Goal: Task Accomplishment & Management: Use online tool/utility

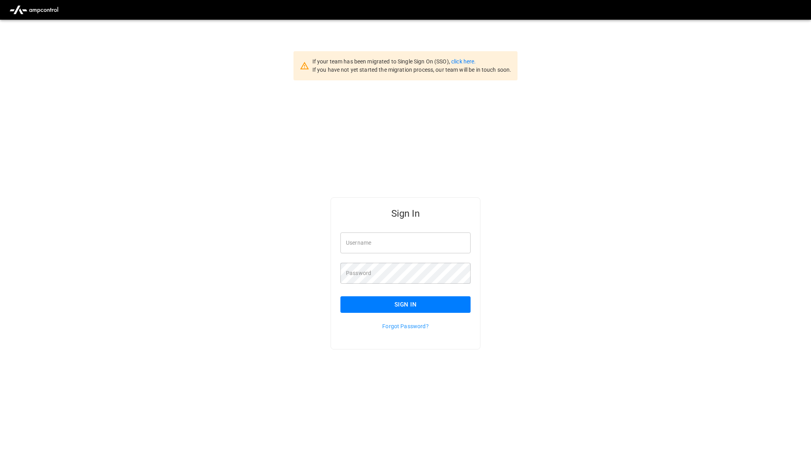
click at [395, 242] on input "Username" at bounding box center [405, 243] width 130 height 21
type input "**********"
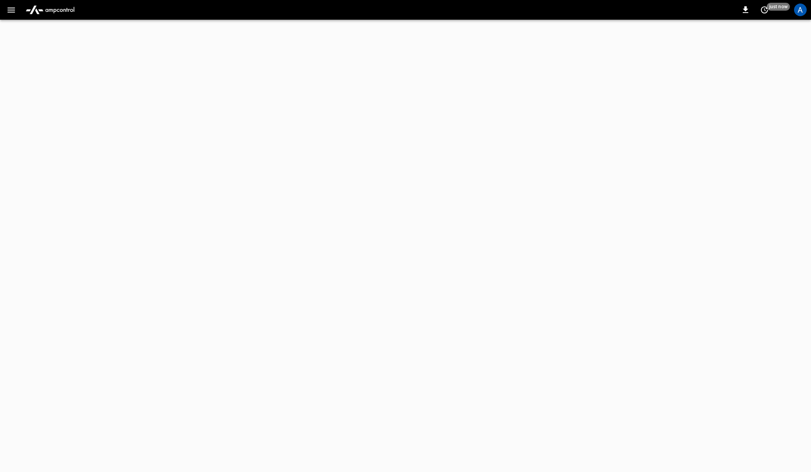
click at [798, 11] on div "A" at bounding box center [800, 10] width 13 height 13
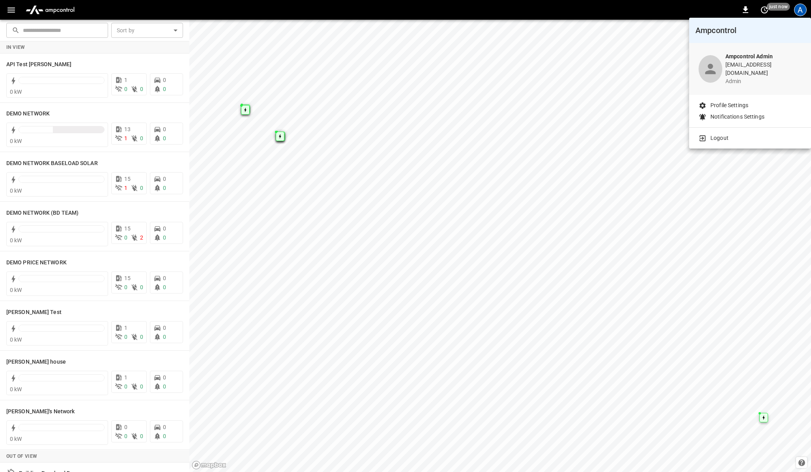
click at [218, 11] on div at bounding box center [405, 236] width 811 height 472
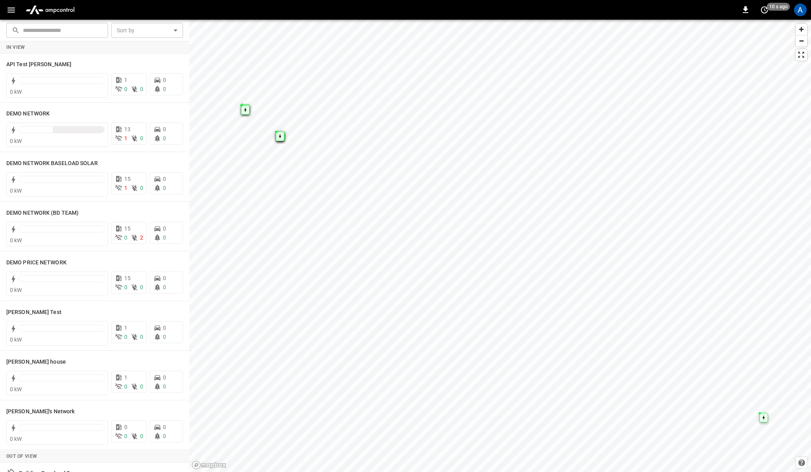
click at [13, 13] on icon "button" at bounding box center [11, 10] width 10 height 10
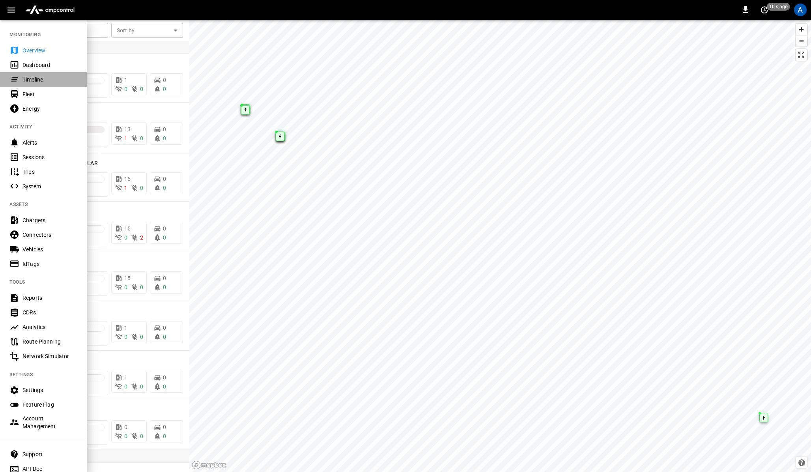
click at [32, 82] on div "Timeline" at bounding box center [49, 80] width 55 height 8
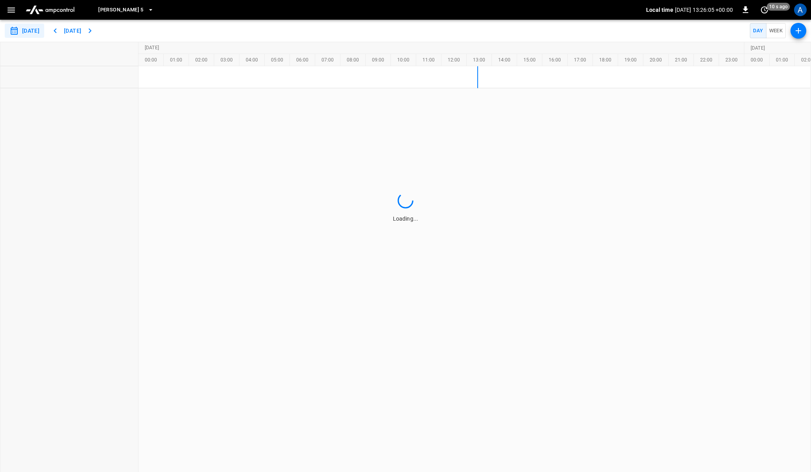
click at [126, 5] on button "Elisa 5" at bounding box center [126, 9] width 62 height 15
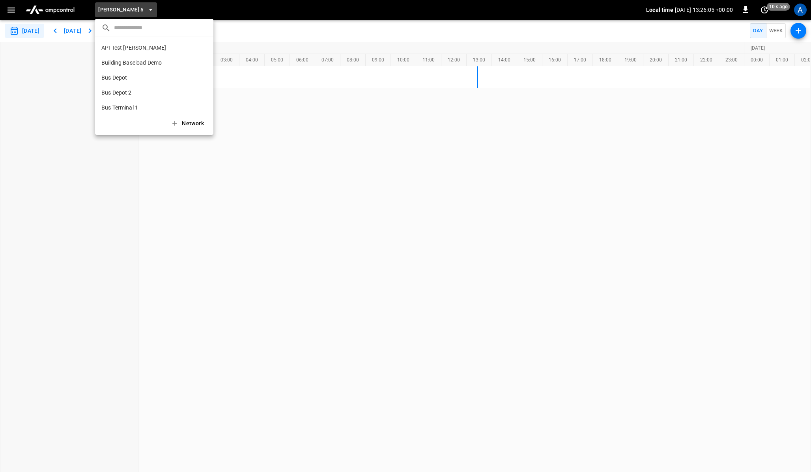
scroll to position [312, 0]
click at [147, 26] on input "text" at bounding box center [160, 27] width 93 height 11
type input "***"
click at [295, 23] on div at bounding box center [405, 236] width 811 height 472
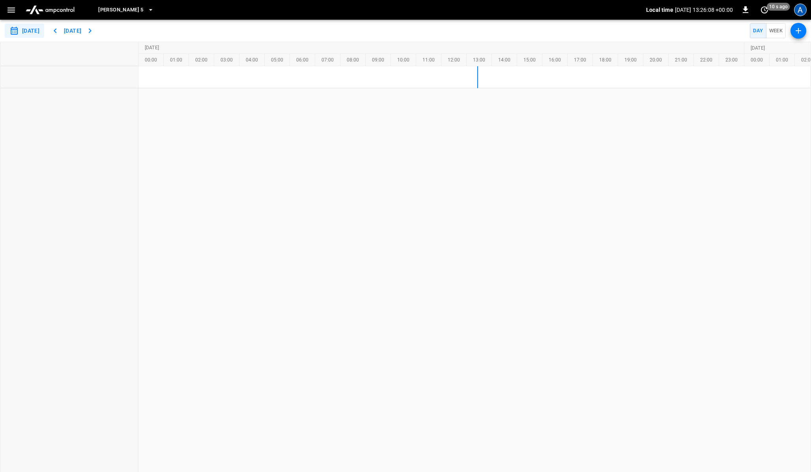
click at [799, 11] on div "A" at bounding box center [800, 10] width 13 height 13
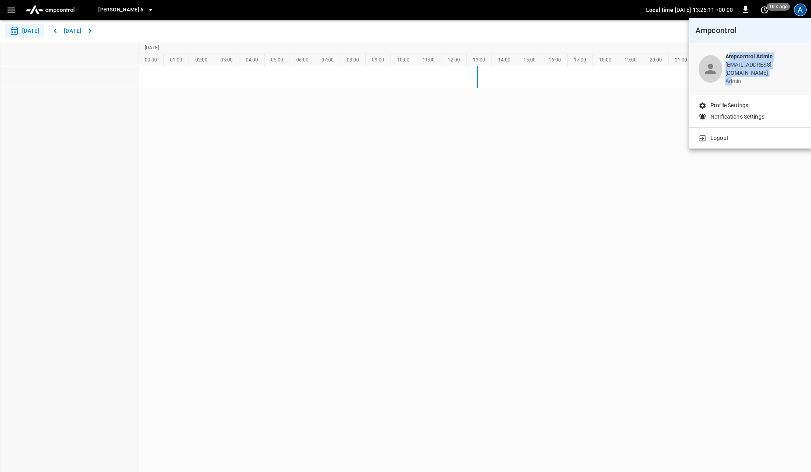
drag, startPoint x: 734, startPoint y: 59, endPoint x: 737, endPoint y: 73, distance: 13.7
click at [737, 73] on div "Ampcontrol Admin bela+main@ampcontrol.io admin" at bounding box center [763, 68] width 76 height 33
click at [743, 67] on p "bela+main@ampcontrol.io" at bounding box center [763, 69] width 76 height 17
click at [720, 135] on p "Logout" at bounding box center [719, 138] width 18 height 8
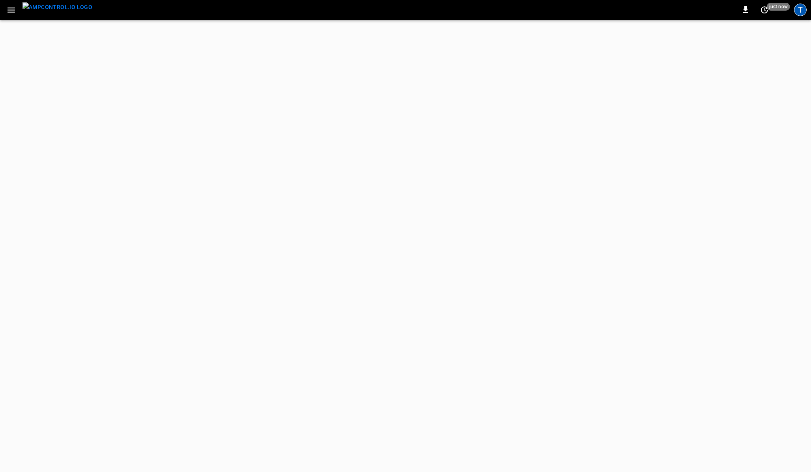
click at [804, 8] on div "T" at bounding box center [800, 10] width 13 height 13
click at [796, 9] on div "T" at bounding box center [800, 10] width 13 height 13
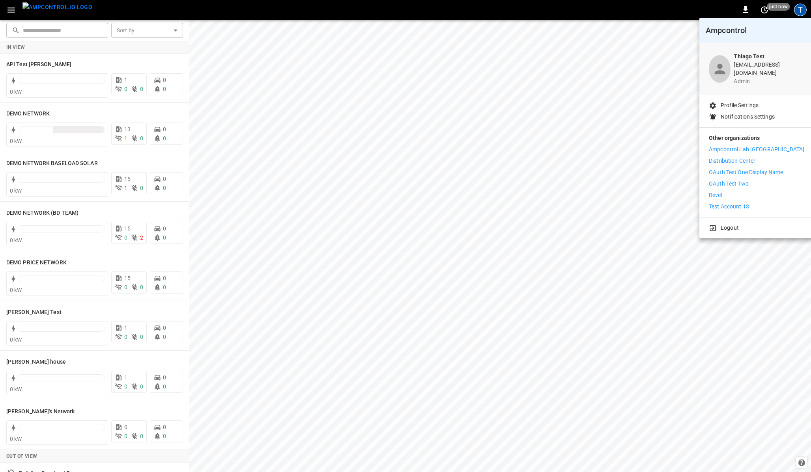
click at [721, 157] on p "Distribution Center" at bounding box center [731, 161] width 47 height 8
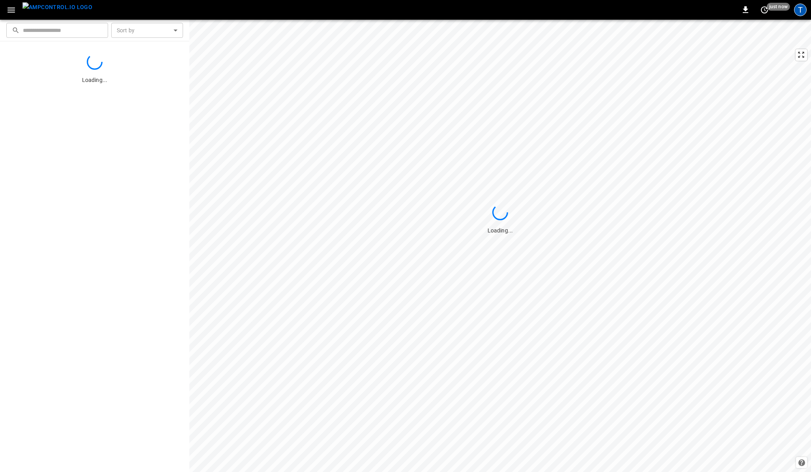
click at [800, 9] on div "T" at bounding box center [800, 10] width 13 height 13
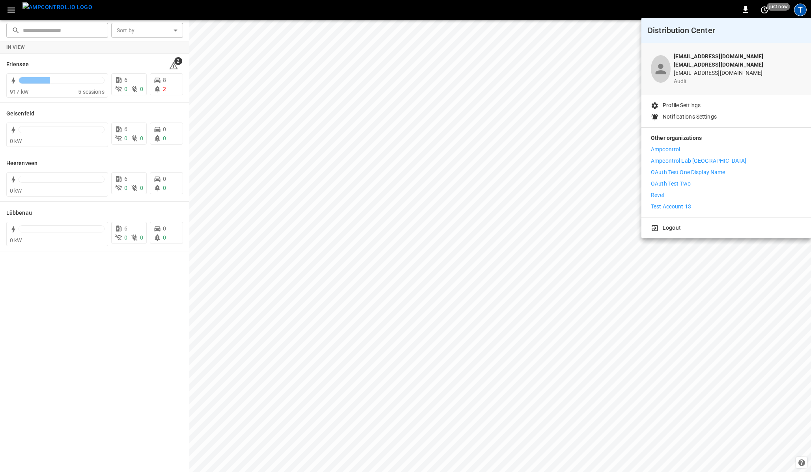
click at [610, 7] on div at bounding box center [405, 236] width 811 height 472
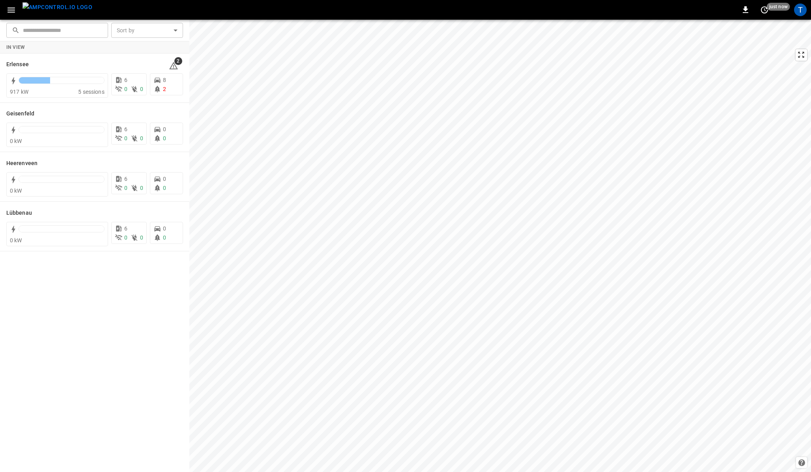
click at [11, 9] on icon "button" at bounding box center [11, 10] width 10 height 10
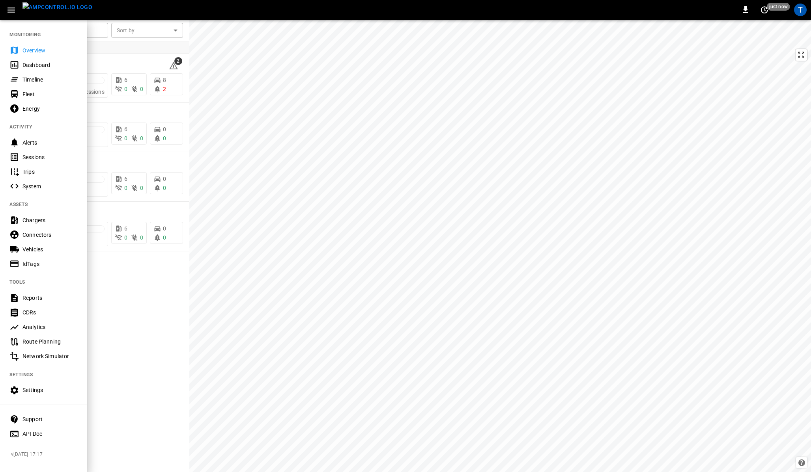
click at [30, 76] on div "Timeline" at bounding box center [49, 80] width 55 height 8
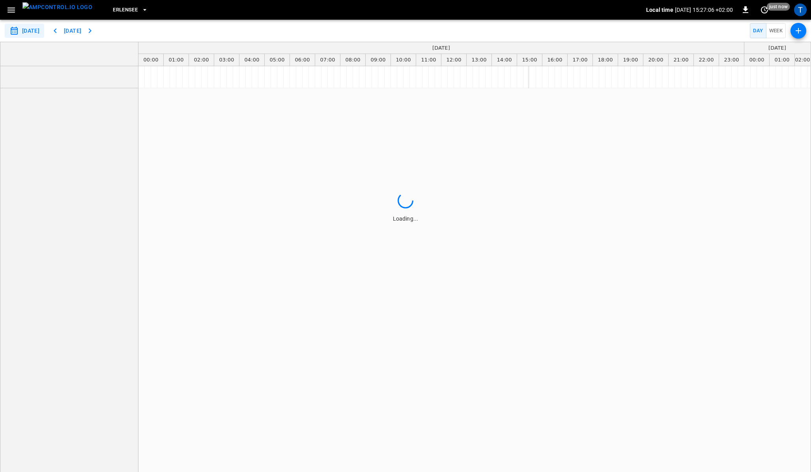
click at [14, 12] on icon "button" at bounding box center [11, 10] width 10 height 10
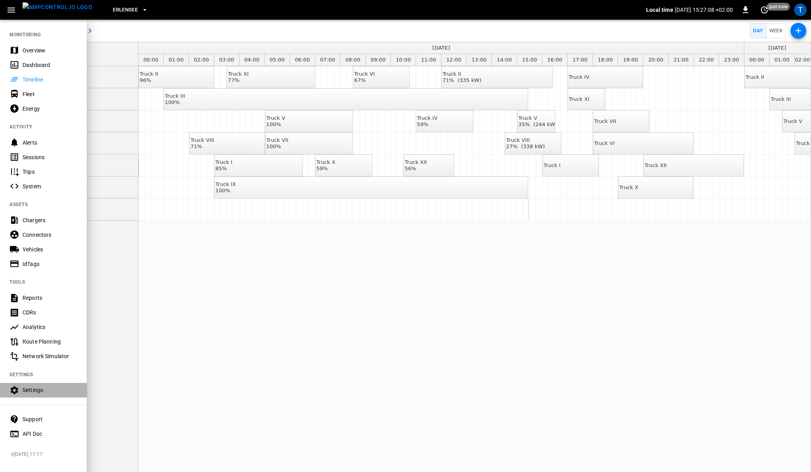
click at [31, 390] on div "Settings" at bounding box center [49, 390] width 55 height 8
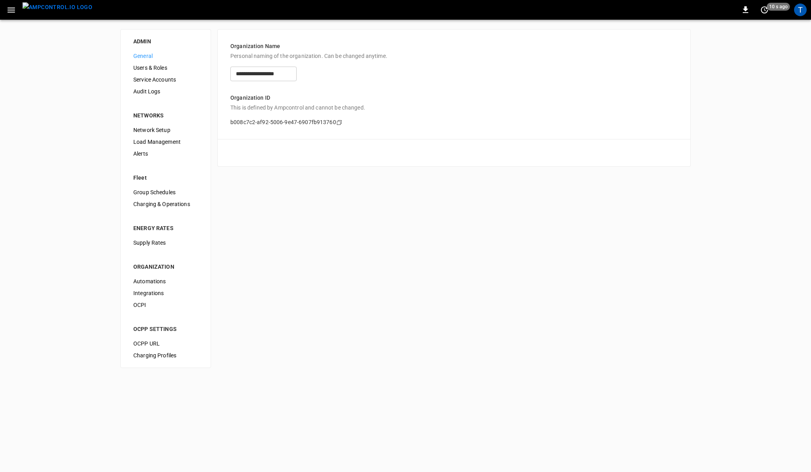
click at [153, 67] on span "Users & Roles" at bounding box center [165, 68] width 65 height 8
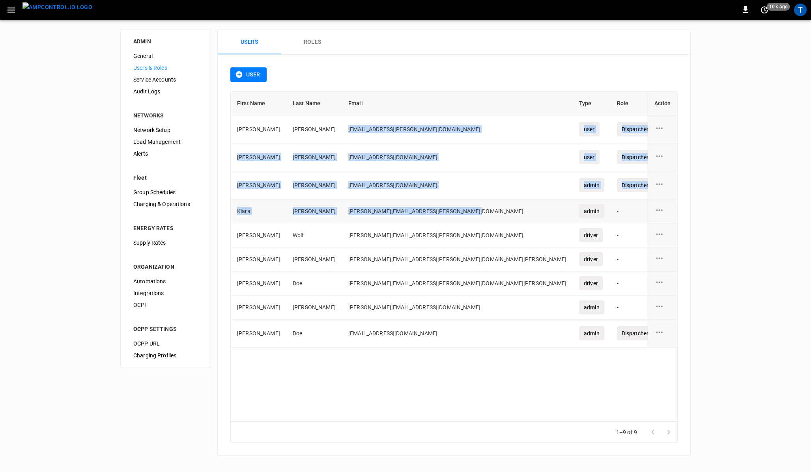
drag, startPoint x: 337, startPoint y: 125, endPoint x: 358, endPoint y: 220, distance: 97.0
click at [358, 220] on tbody "[PERSON_NAME] [PERSON_NAME][EMAIL_ADDRESS][PERSON_NAME][DOMAIN_NAME] user Dispa…" at bounding box center [496, 232] width 531 height 232
click at [356, 260] on td "[PERSON_NAME][EMAIL_ADDRESS][PERSON_NAME][DOMAIN_NAME][PERSON_NAME]" at bounding box center [457, 260] width 231 height 24
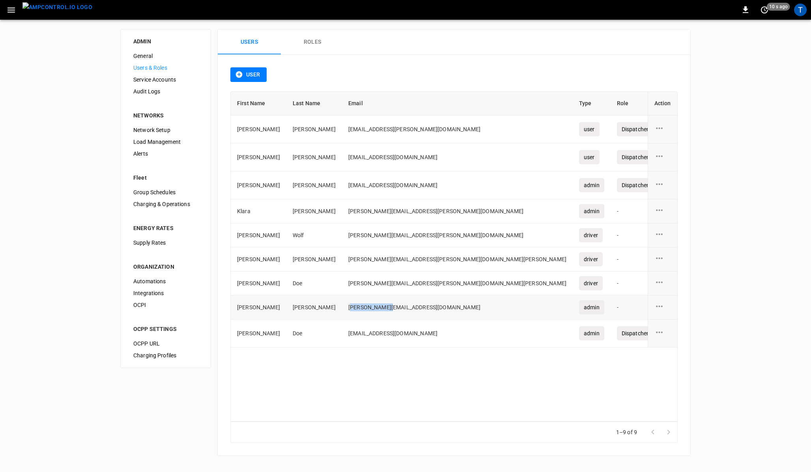
drag, startPoint x: 323, startPoint y: 308, endPoint x: 363, endPoint y: 308, distance: 39.8
click at [363, 308] on td "[PERSON_NAME][EMAIL_ADDRESS][DOMAIN_NAME]" at bounding box center [457, 308] width 231 height 24
drag, startPoint x: 322, startPoint y: 338, endPoint x: 364, endPoint y: 333, distance: 42.5
click at [364, 333] on td "[EMAIL_ADDRESS][DOMAIN_NAME]" at bounding box center [457, 334] width 231 height 28
drag, startPoint x: 324, startPoint y: 284, endPoint x: 385, endPoint y: 278, distance: 61.0
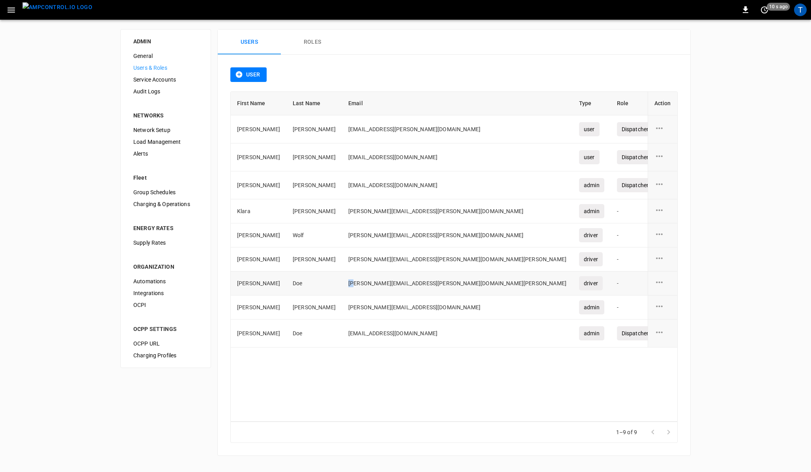
click at [385, 278] on td "[PERSON_NAME][EMAIL_ADDRESS][PERSON_NAME][DOMAIN_NAME][PERSON_NAME]" at bounding box center [457, 284] width 231 height 24
drag, startPoint x: 330, startPoint y: 255, endPoint x: 357, endPoint y: 253, distance: 27.3
click at [357, 253] on td "[PERSON_NAME][EMAIL_ADDRESS][PERSON_NAME][DOMAIN_NAME][PERSON_NAME]" at bounding box center [457, 260] width 231 height 24
drag, startPoint x: 328, startPoint y: 237, endPoint x: 343, endPoint y: 235, distance: 14.4
click at [343, 235] on td "[PERSON_NAME][EMAIL_ADDRESS][PERSON_NAME][DOMAIN_NAME]" at bounding box center [457, 236] width 231 height 24
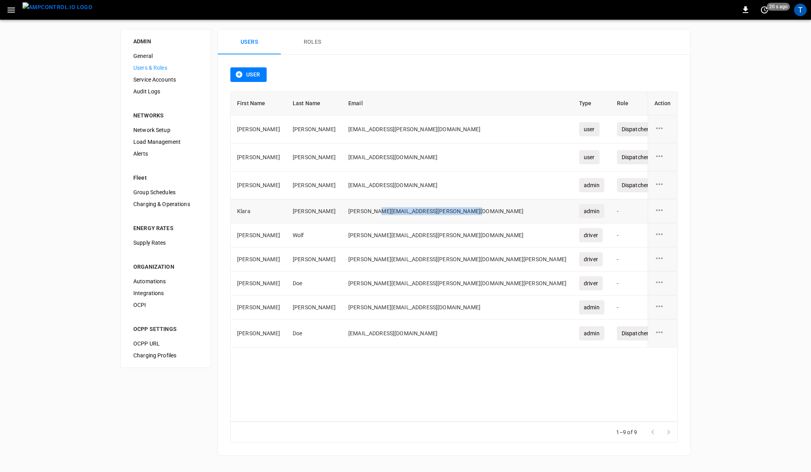
drag, startPoint x: 329, startPoint y: 216, endPoint x: 347, endPoint y: 213, distance: 18.4
click at [347, 213] on td "[PERSON_NAME][EMAIL_ADDRESS][PERSON_NAME][DOMAIN_NAME]" at bounding box center [457, 211] width 231 height 24
drag, startPoint x: 335, startPoint y: 197, endPoint x: 366, endPoint y: 195, distance: 31.6
click at [366, 195] on td "[EMAIL_ADDRESS][DOMAIN_NAME]" at bounding box center [457, 185] width 231 height 28
drag, startPoint x: 339, startPoint y: 161, endPoint x: 358, endPoint y: 160, distance: 19.0
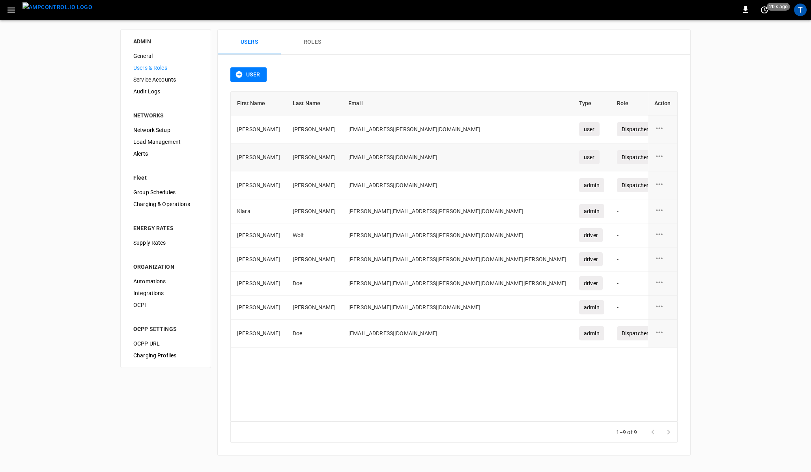
click at [358, 160] on td "[EMAIL_ADDRESS][DOMAIN_NAME]" at bounding box center [457, 158] width 231 height 28
drag, startPoint x: 332, startPoint y: 130, endPoint x: 337, endPoint y: 198, distance: 68.0
click at [337, 198] on tbody "[PERSON_NAME] [PERSON_NAME][EMAIL_ADDRESS][PERSON_NAME][DOMAIN_NAME] user Dispa…" at bounding box center [496, 232] width 531 height 232
click at [342, 222] on td "[PERSON_NAME][EMAIL_ADDRESS][PERSON_NAME][DOMAIN_NAME]" at bounding box center [457, 211] width 231 height 24
drag, startPoint x: 241, startPoint y: 261, endPoint x: 381, endPoint y: 256, distance: 140.0
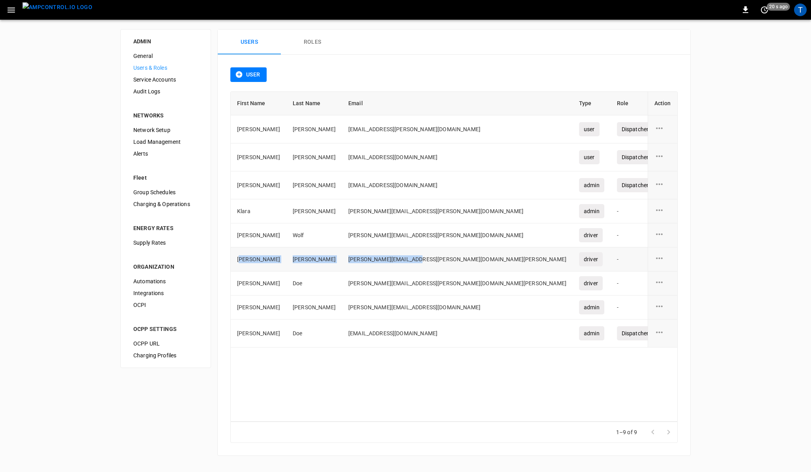
click at [381, 256] on tr "[PERSON_NAME] [PERSON_NAME][EMAIL_ADDRESS][PERSON_NAME][DOMAIN_NAME][PERSON_NAM…" at bounding box center [496, 260] width 531 height 24
click at [412, 257] on td "[PERSON_NAME][EMAIL_ADDRESS][PERSON_NAME][DOMAIN_NAME][PERSON_NAME]" at bounding box center [457, 260] width 231 height 24
drag, startPoint x: 322, startPoint y: 310, endPoint x: 359, endPoint y: 306, distance: 36.8
click at [359, 306] on td "[PERSON_NAME][EMAIL_ADDRESS][DOMAIN_NAME]" at bounding box center [457, 308] width 231 height 24
click at [366, 306] on td "[PERSON_NAME][EMAIL_ADDRESS][DOMAIN_NAME]" at bounding box center [457, 308] width 231 height 24
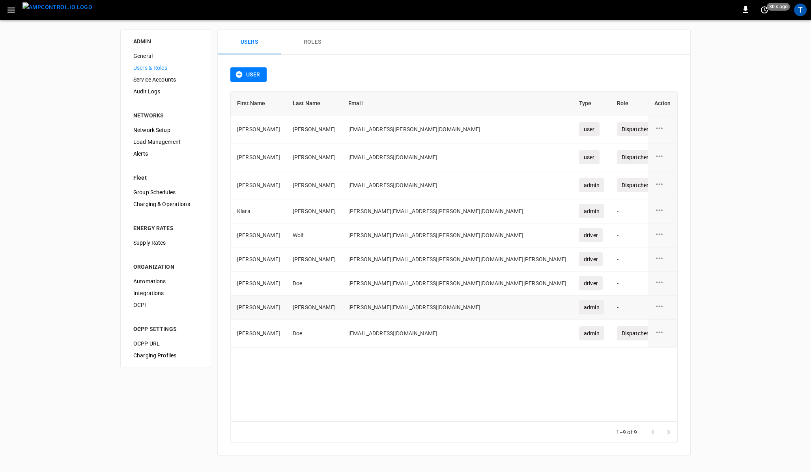
click at [661, 306] on icon "user action options" at bounding box center [659, 307] width 7 height 2
click at [573, 291] on div at bounding box center [405, 236] width 811 height 472
drag, startPoint x: 317, startPoint y: 307, endPoint x: 386, endPoint y: 302, distance: 69.9
click at [386, 302] on td "[PERSON_NAME][EMAIL_ADDRESS][DOMAIN_NAME]" at bounding box center [457, 308] width 231 height 24
click at [404, 305] on td "[PERSON_NAME][EMAIL_ADDRESS][DOMAIN_NAME]" at bounding box center [457, 308] width 231 height 24
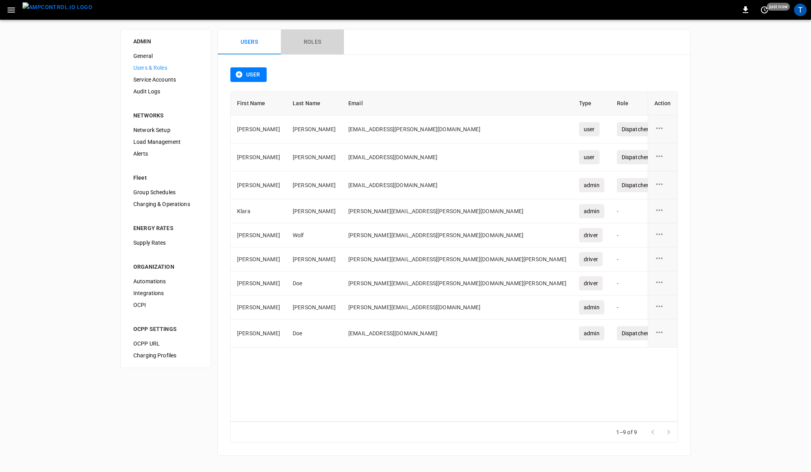
click at [317, 50] on button "Roles" at bounding box center [312, 42] width 63 height 25
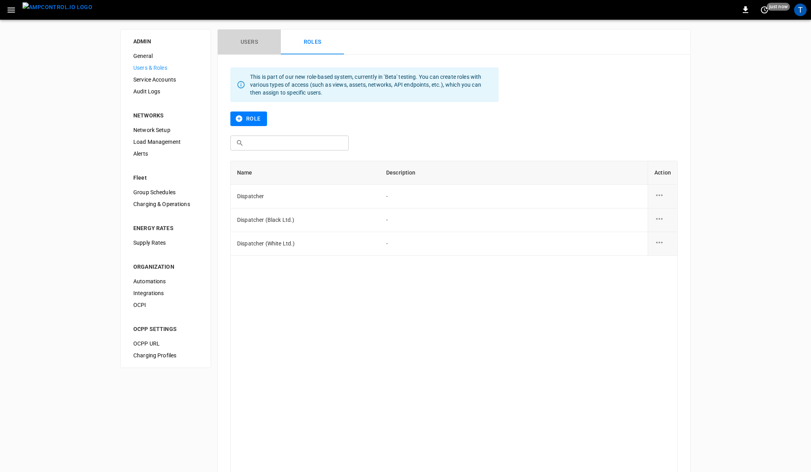
click at [246, 49] on button "Users" at bounding box center [249, 42] width 63 height 25
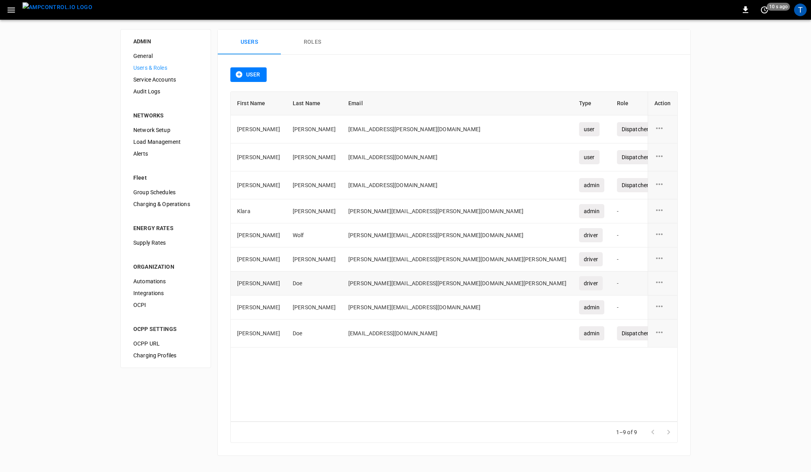
click at [346, 282] on td "[PERSON_NAME][EMAIL_ADDRESS][PERSON_NAME][DOMAIN_NAME][PERSON_NAME]" at bounding box center [457, 284] width 231 height 24
drag, startPoint x: 326, startPoint y: 283, endPoint x: 415, endPoint y: 283, distance: 89.1
click at [415, 283] on td "[PERSON_NAME][EMAIL_ADDRESS][PERSON_NAME][DOMAIN_NAME][PERSON_NAME]" at bounding box center [457, 284] width 231 height 24
click at [421, 283] on td "[PERSON_NAME][EMAIL_ADDRESS][PERSON_NAME][DOMAIN_NAME][PERSON_NAME]" at bounding box center [457, 284] width 231 height 24
drag, startPoint x: 249, startPoint y: 311, endPoint x: 351, endPoint y: 304, distance: 102.3
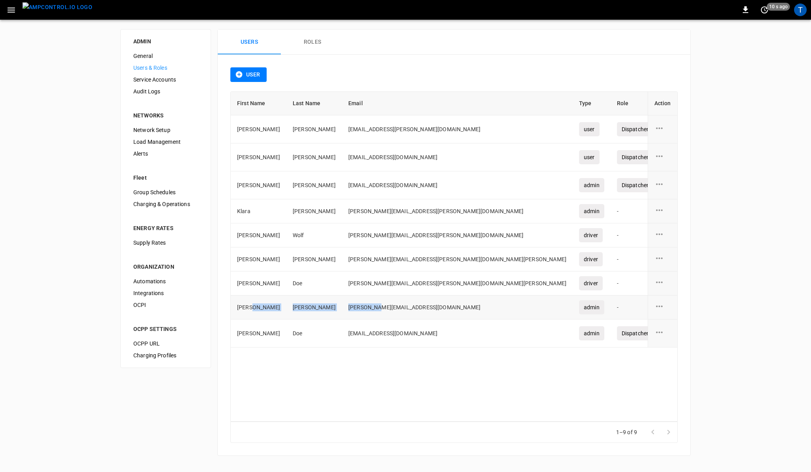
click at [351, 304] on tr "[PERSON_NAME] [PERSON_NAME][EMAIL_ADDRESS][DOMAIN_NAME] admin - [DATE]" at bounding box center [496, 308] width 531 height 24
click at [364, 307] on td "[PERSON_NAME][EMAIL_ADDRESS][DOMAIN_NAME]" at bounding box center [457, 308] width 231 height 24
click at [386, 305] on td "[PERSON_NAME][EMAIL_ADDRESS][DOMAIN_NAME]" at bounding box center [457, 308] width 231 height 24
drag, startPoint x: 526, startPoint y: 131, endPoint x: 542, endPoint y: 130, distance: 17.0
click at [617, 130] on div "Dispatcher (White Ltd.)" at bounding box center [650, 129] width 67 height 14
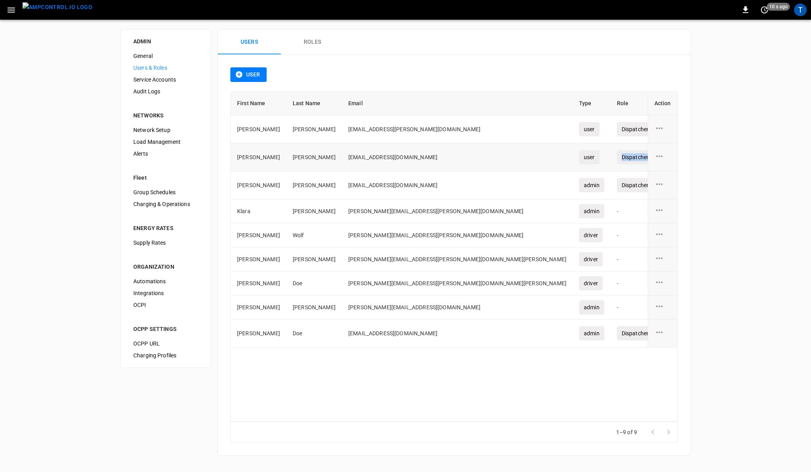
drag, startPoint x: 531, startPoint y: 152, endPoint x: 550, endPoint y: 157, distance: 19.4
click at [617, 157] on div "Dispatcher (Black Ltd.)" at bounding box center [650, 157] width 67 height 14
drag, startPoint x: 532, startPoint y: 181, endPoint x: 541, endPoint y: 182, distance: 9.5
click at [617, 182] on div "Dispatcher" at bounding box center [635, 185] width 37 height 14
click at [610, 204] on td "-" at bounding box center [650, 211] width 80 height 24
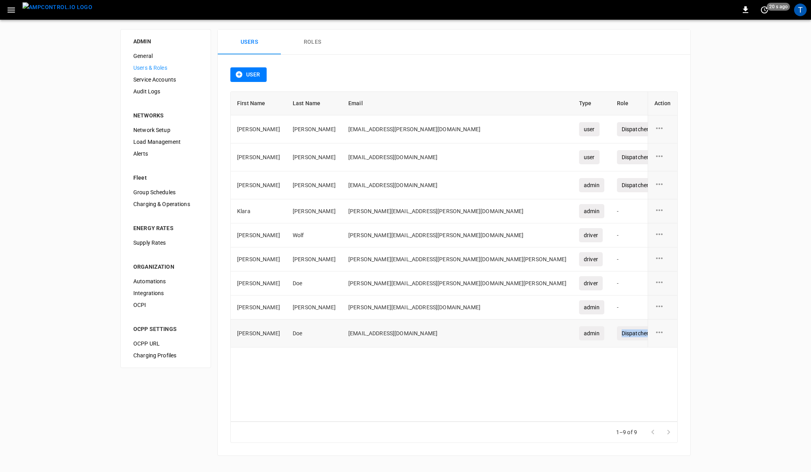
drag, startPoint x: 521, startPoint y: 332, endPoint x: 553, endPoint y: 331, distance: 32.0
click at [617, 331] on div "Dispatcher (Black Ltd.)" at bounding box center [650, 333] width 67 height 14
click at [313, 234] on td "Wolf" at bounding box center [314, 236] width 56 height 24
click at [249, 76] on button "User" at bounding box center [248, 74] width 36 height 15
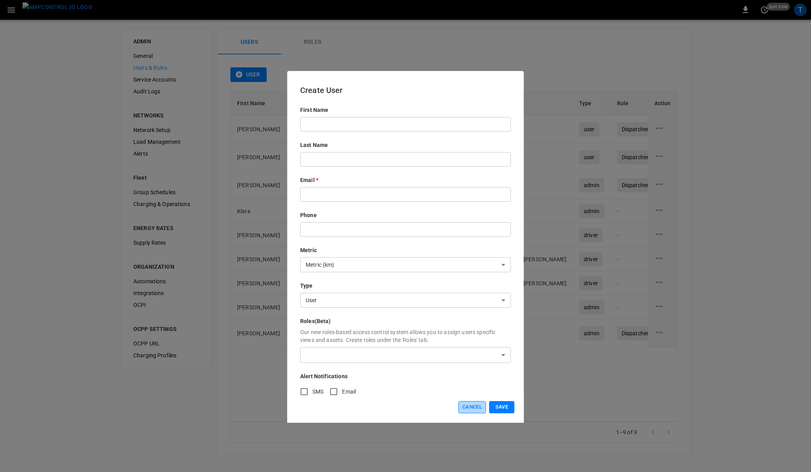
click at [468, 409] on button "Cancel" at bounding box center [472, 407] width 28 height 12
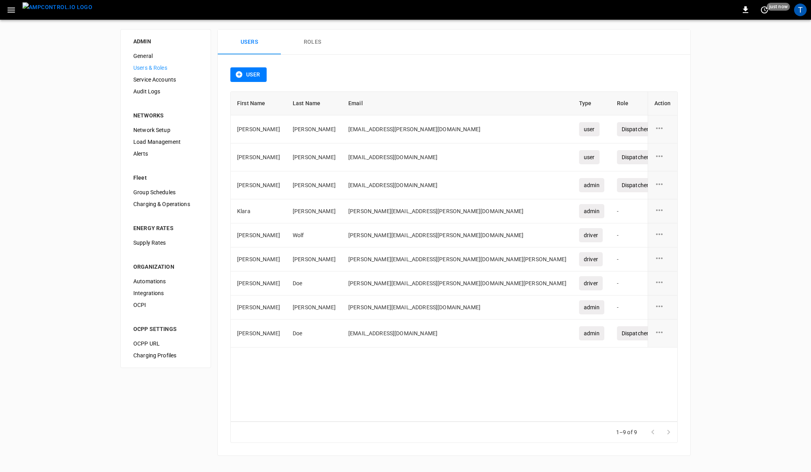
click at [334, 62] on div "User First Name Last Name Email Type Role Created On Action [PERSON_NAME] [PERS…" at bounding box center [454, 255] width 472 height 401
click at [355, 68] on div "User" at bounding box center [453, 79] width 447 height 24
click at [50, 9] on img "menu" at bounding box center [57, 7] width 70 height 10
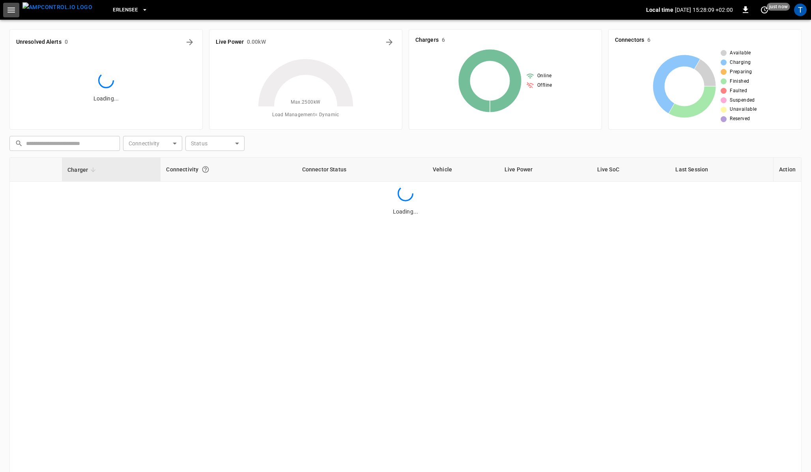
click at [14, 12] on icon "button" at bounding box center [11, 10] width 10 height 10
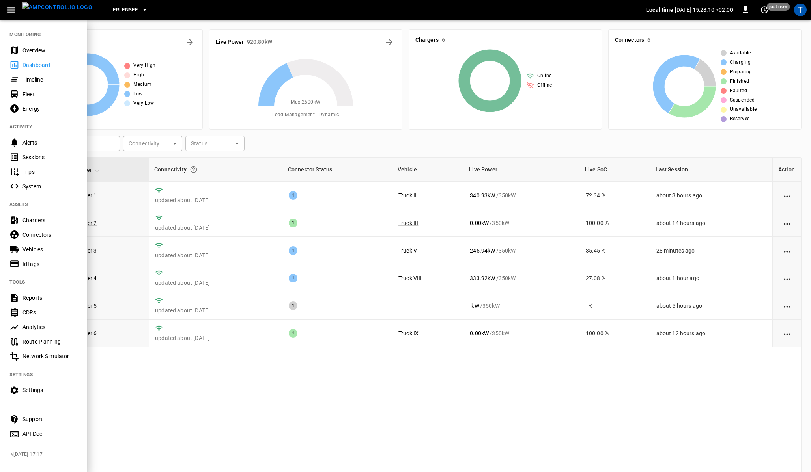
click at [35, 81] on div "Timeline" at bounding box center [49, 80] width 55 height 8
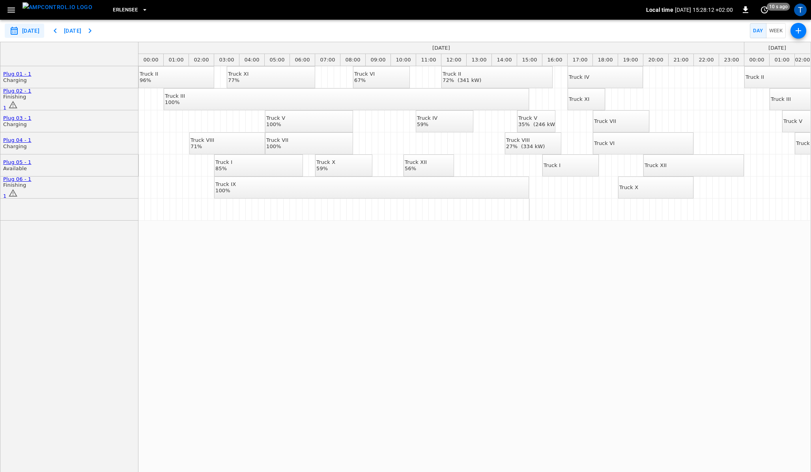
click at [666, 163] on div "Truck XII" at bounding box center [655, 165] width 22 height 6
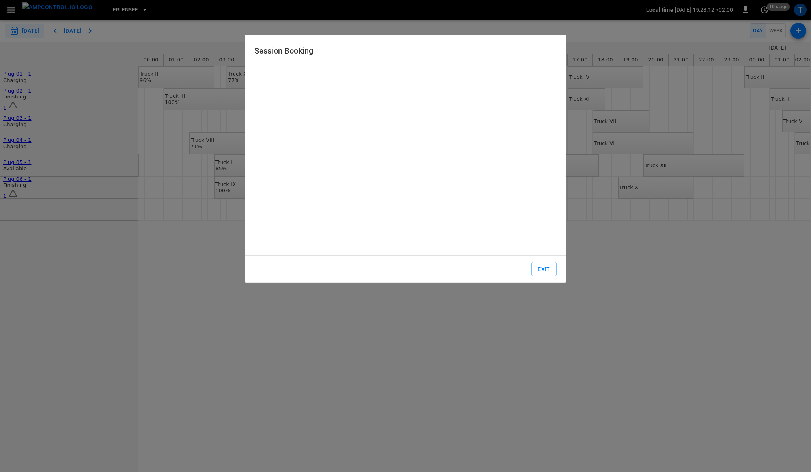
type input "**********"
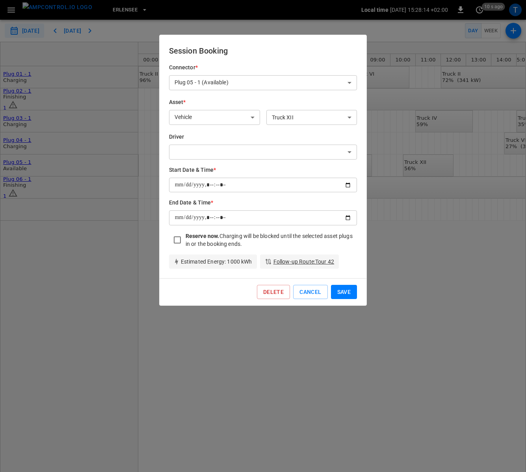
click at [320, 290] on button "Cancel" at bounding box center [310, 292] width 34 height 15
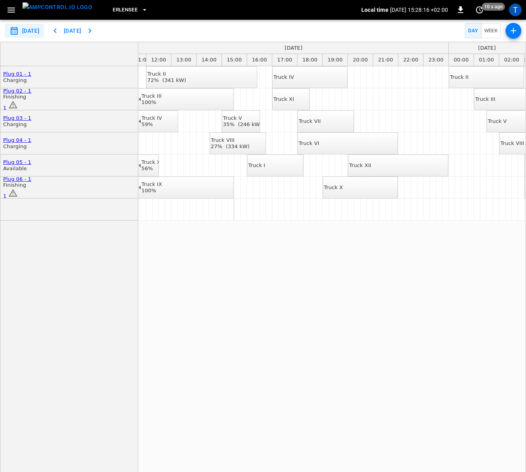
click at [343, 191] on div "Truck X" at bounding box center [333, 188] width 19 height 6
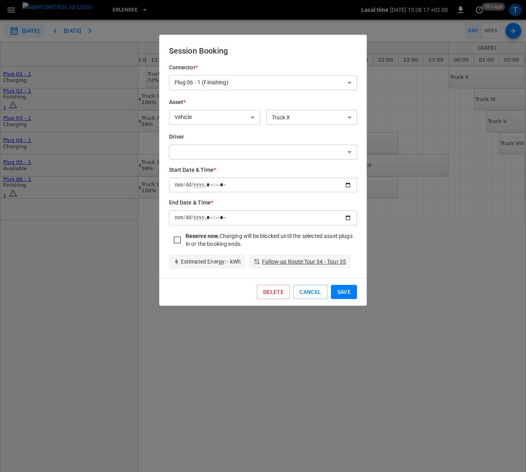
type input "**********"
click at [300, 230] on div "Reserve now. Charging will be blocked until the selected asset plugs in or the …" at bounding box center [260, 237] width 195 height 23
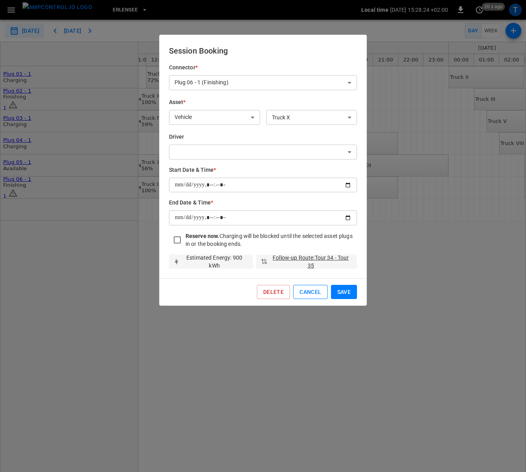
click at [310, 289] on button "Cancel" at bounding box center [310, 292] width 34 height 15
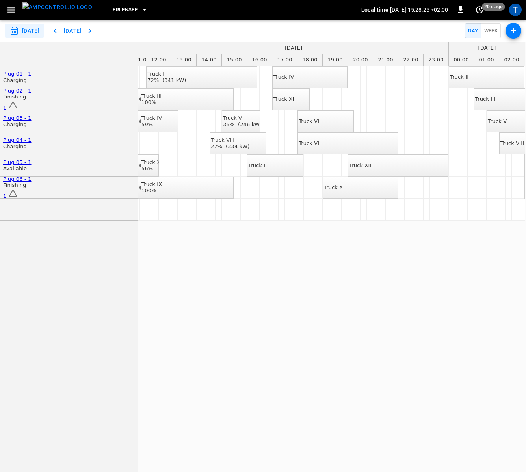
click at [265, 164] on div "Truck I" at bounding box center [256, 165] width 17 height 6
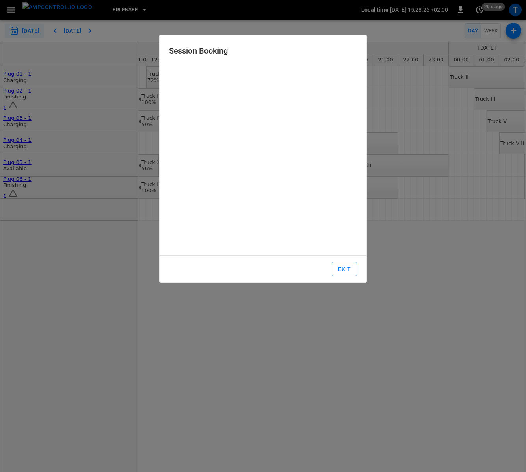
type input "**********"
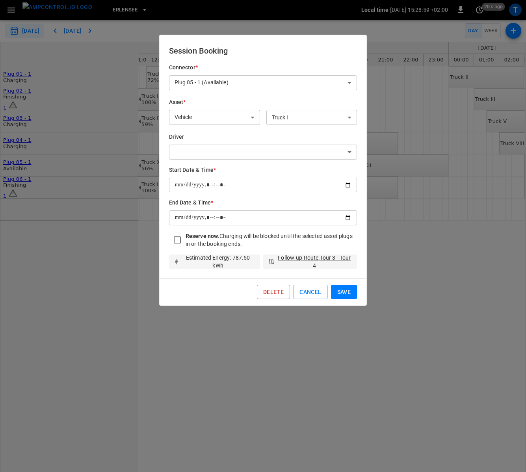
type input "**********"
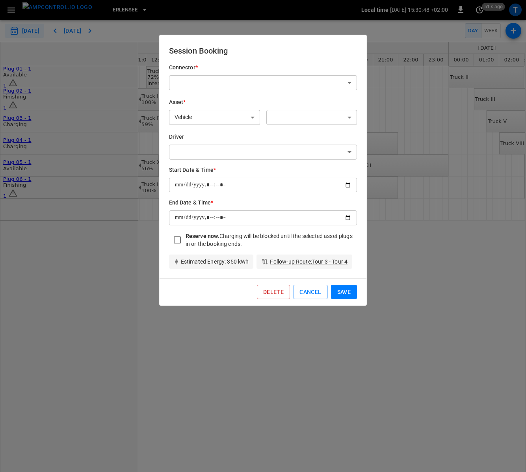
type input "**********"
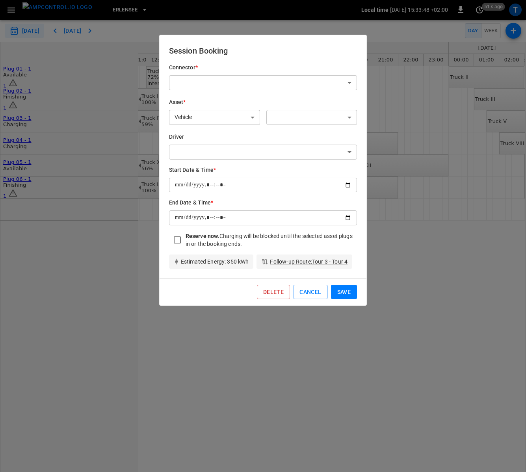
type input "**********"
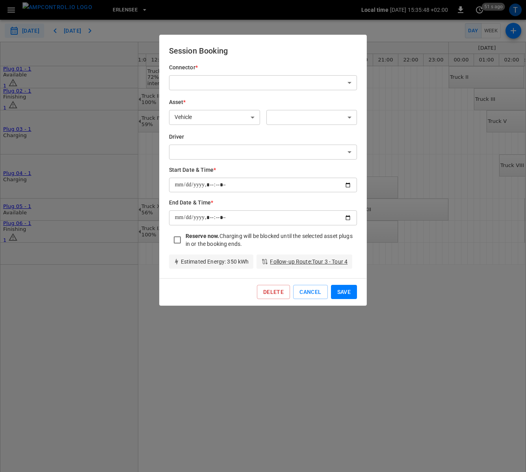
type input "**********"
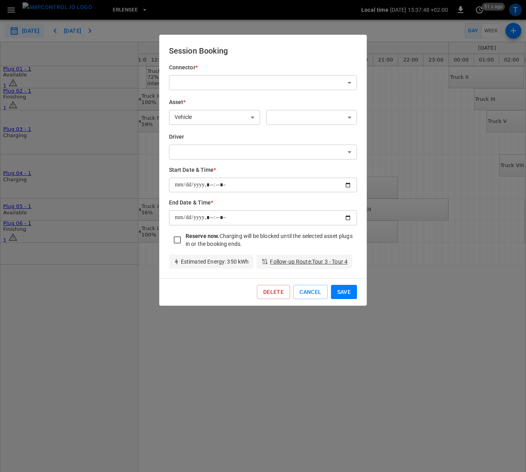
type input "**********"
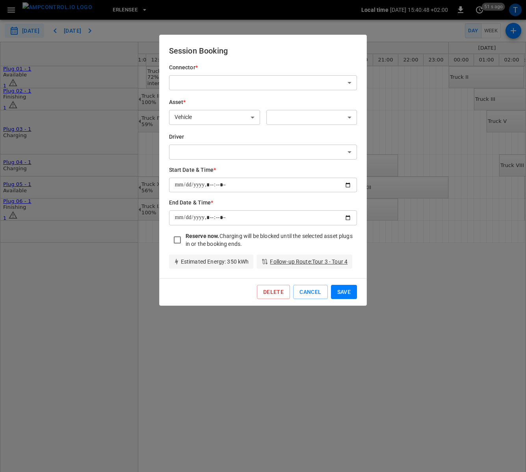
type input "**********"
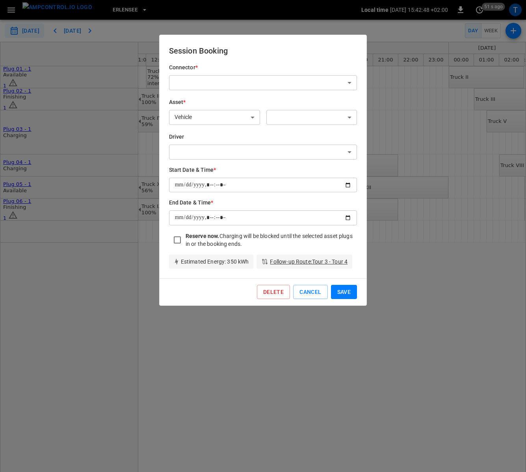
type input "**********"
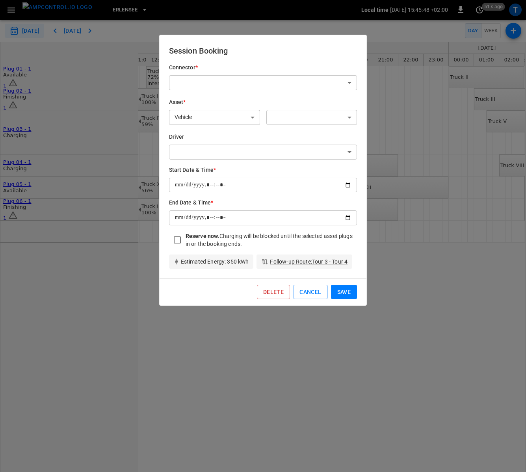
type input "**********"
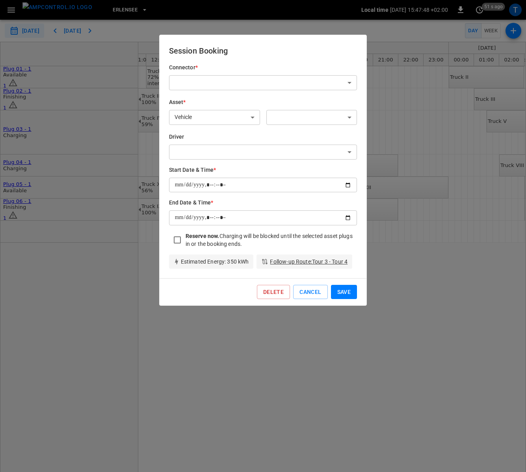
type input "**********"
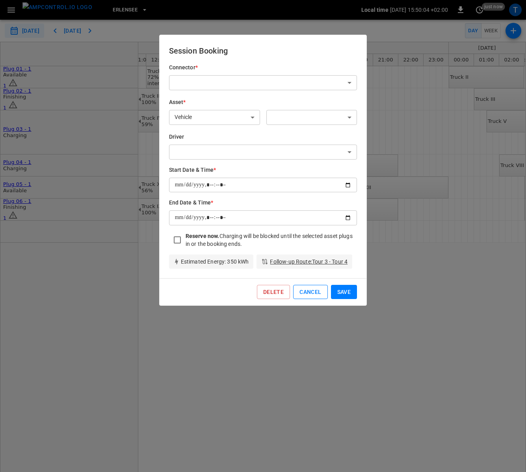
click at [310, 289] on button "Cancel" at bounding box center [310, 292] width 34 height 15
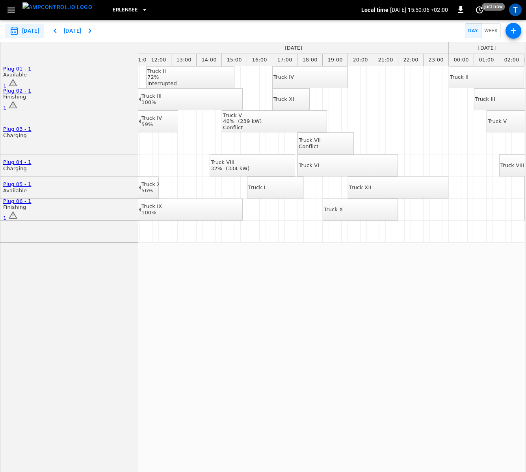
click at [509, 28] on icon "button" at bounding box center [513, 30] width 9 height 9
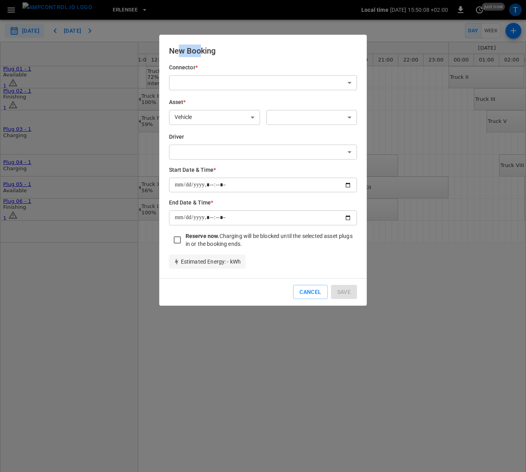
drag, startPoint x: 178, startPoint y: 52, endPoint x: 203, endPoint y: 52, distance: 24.4
click at [203, 52] on h6 "New Booking" at bounding box center [263, 51] width 188 height 13
click at [230, 52] on h6 "New Booking" at bounding box center [263, 51] width 188 height 13
click at [283, 268] on div "Estimated Energy : - kWh" at bounding box center [260, 258] width 195 height 21
